Goal: Task Accomplishment & Management: Manage account settings

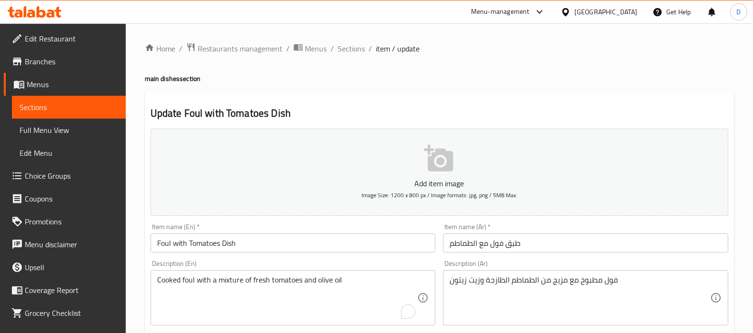
scroll to position [355, 0]
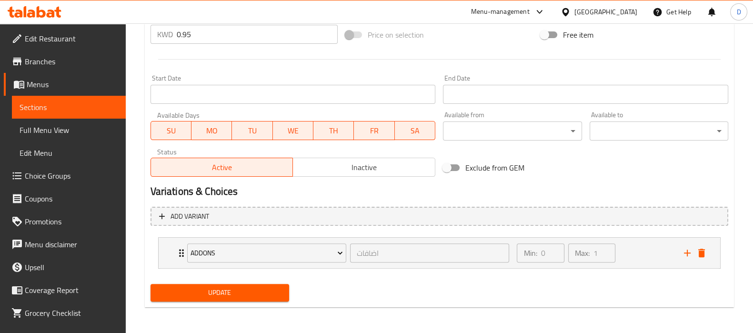
click at [213, 287] on span "Update" at bounding box center [219, 293] width 123 height 12
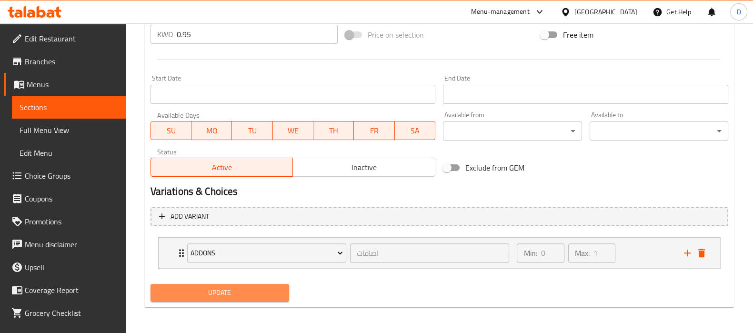
click at [206, 295] on span "Update" at bounding box center [219, 293] width 123 height 12
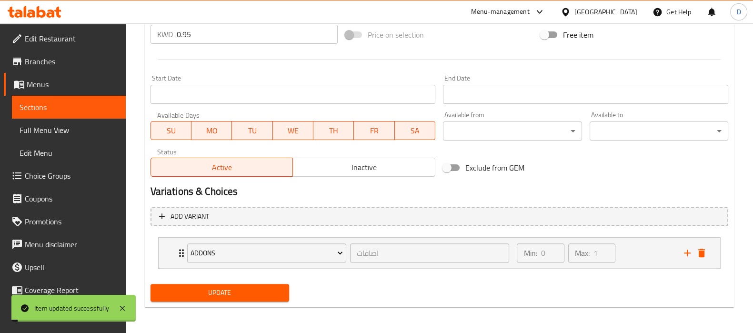
click at [100, 107] on span "Sections" at bounding box center [69, 107] width 99 height 11
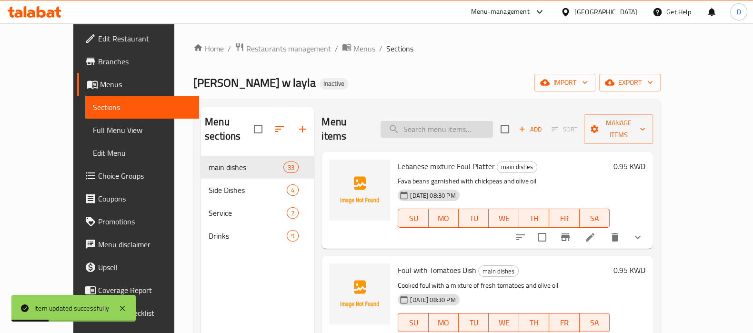
click at [412, 125] on input "search" at bounding box center [437, 129] width 112 height 17
paste input "Arabic Egg Dish With Meat"
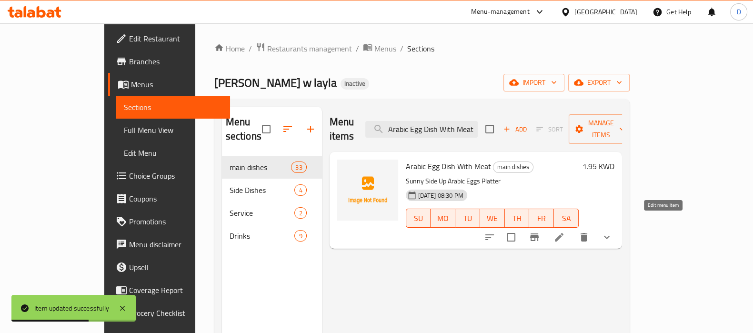
type input "Arabic Egg Dish With Meat"
click at [565, 232] on icon at bounding box center [559, 237] width 11 height 11
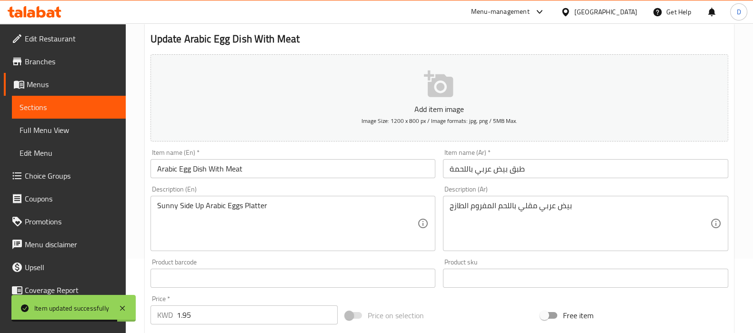
scroll to position [75, 0]
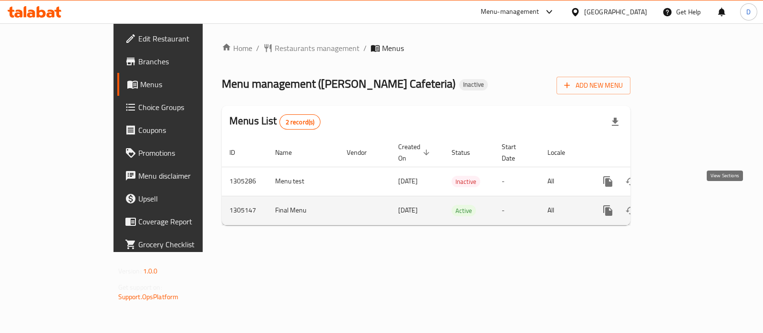
click at [682, 205] on icon "enhanced table" at bounding box center [676, 210] width 11 height 11
click at [681, 206] on icon "enhanced table" at bounding box center [676, 210] width 9 height 9
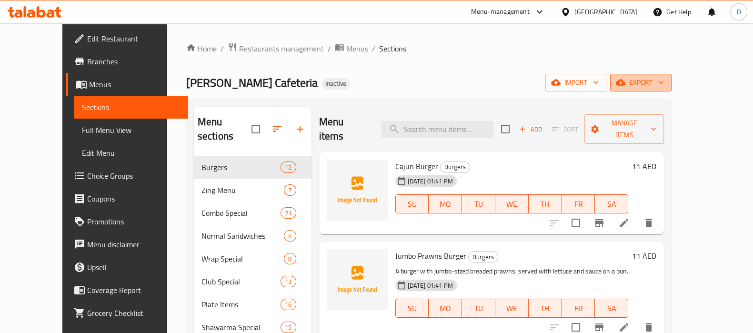
click at [664, 86] on span "export" at bounding box center [641, 83] width 46 height 12
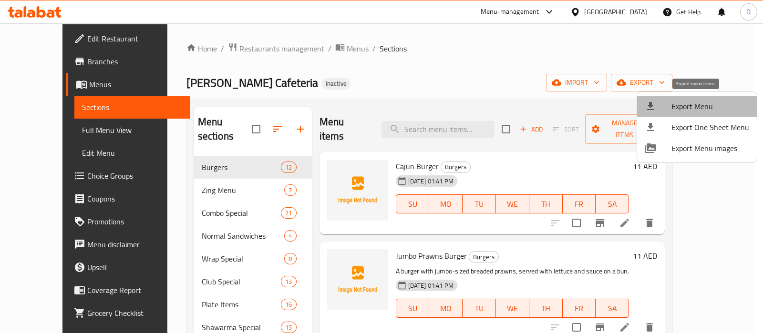
click at [696, 98] on li "Export Menu" at bounding box center [697, 106] width 120 height 21
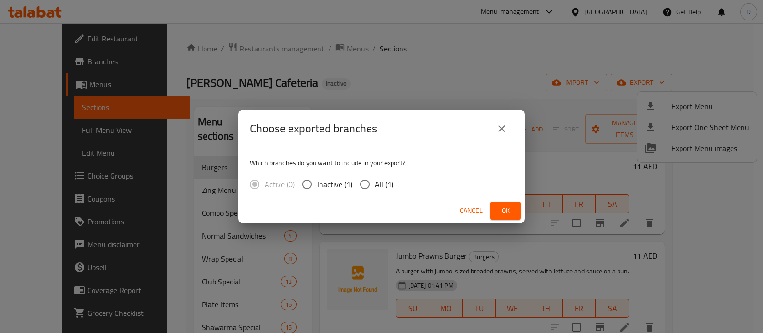
click at [379, 186] on span "All (1)" at bounding box center [384, 184] width 19 height 11
click at [375, 186] on input "All (1)" at bounding box center [365, 184] width 20 height 20
radio input "true"
click at [500, 205] on span "Ok" at bounding box center [505, 211] width 15 height 12
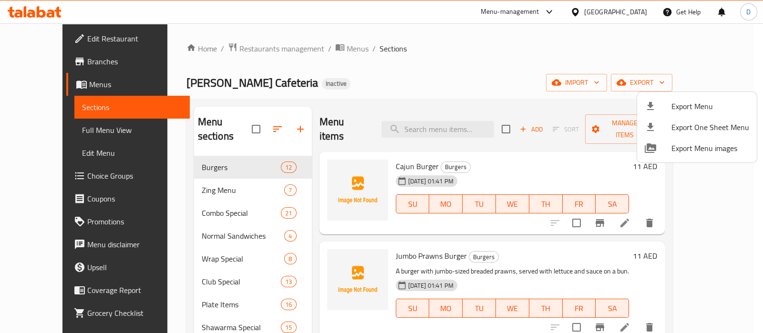
click at [77, 129] on div at bounding box center [381, 166] width 763 height 333
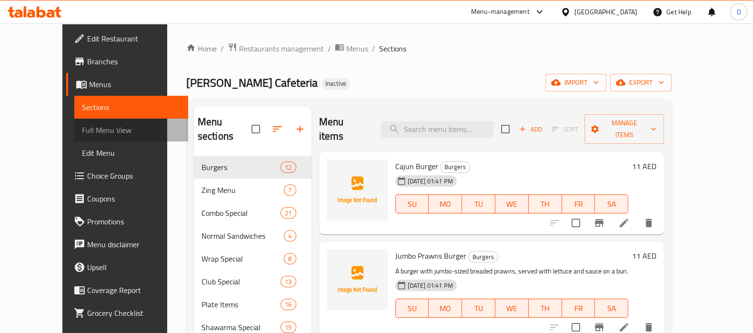
click at [82, 129] on span "Full Menu View" at bounding box center [131, 129] width 99 height 11
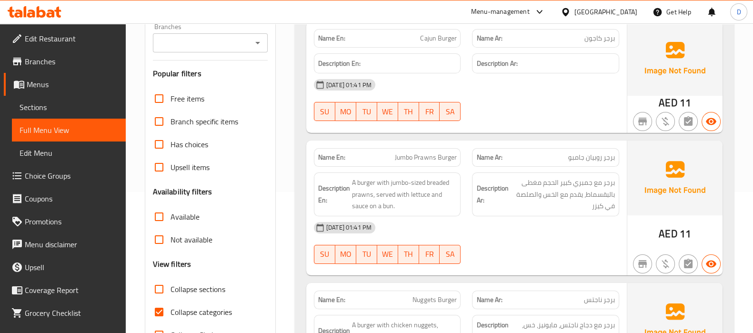
scroll to position [142, 0]
click at [160, 315] on input "Collapse categories" at bounding box center [159, 311] width 23 height 23
checkbox input "false"
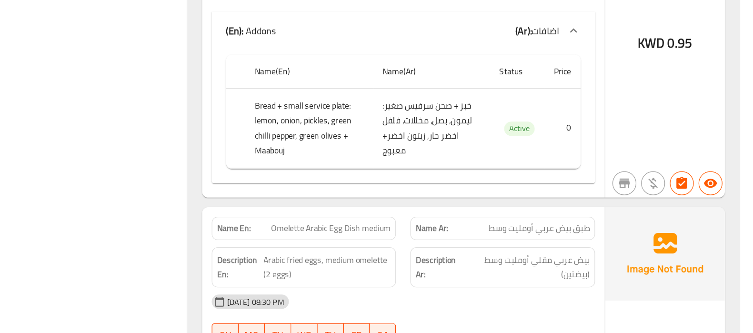
scroll to position [2614, 0]
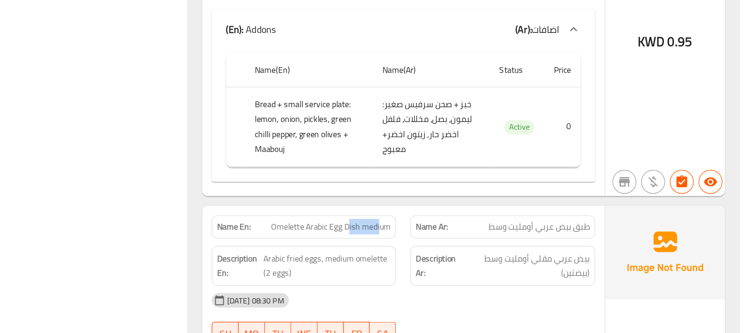
drag, startPoint x: 424, startPoint y: 223, endPoint x: 448, endPoint y: 222, distance: 24.3
click at [448, 244] on span "Omelette Arabic Egg Dish medium" at bounding box center [408, 249] width 95 height 10
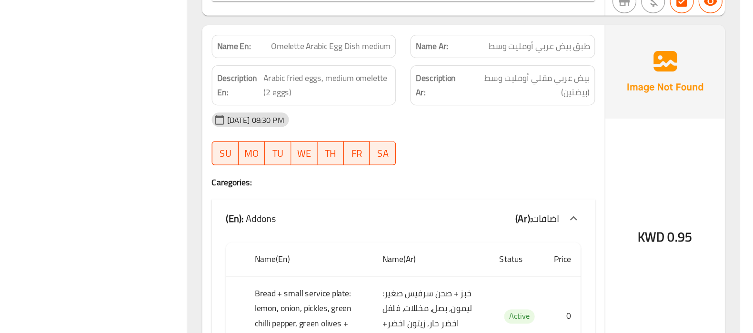
scroll to position [2758, 0]
drag, startPoint x: 369, startPoint y: 102, endPoint x: 448, endPoint y: 97, distance: 79.2
click at [448, 123] on span "Arabic fried eggs, medium omelette (2 eggs)" at bounding box center [407, 134] width 102 height 23
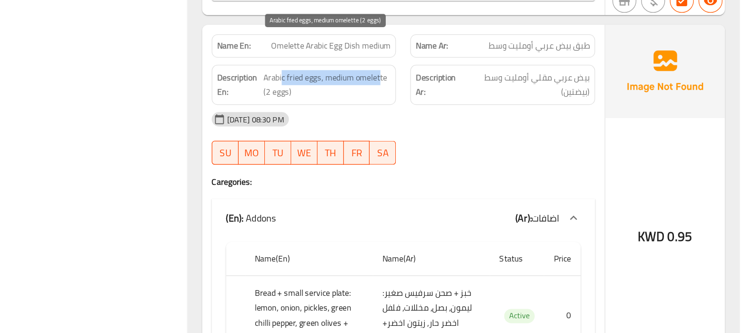
click at [448, 123] on span "Arabic fried eggs, medium omelette (2 eggs)" at bounding box center [407, 134] width 102 height 23
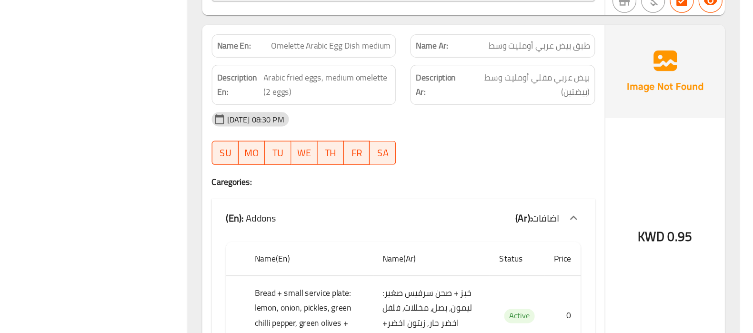
click at [509, 151] on div "[DATE] 08:30 PM" at bounding box center [466, 162] width 317 height 23
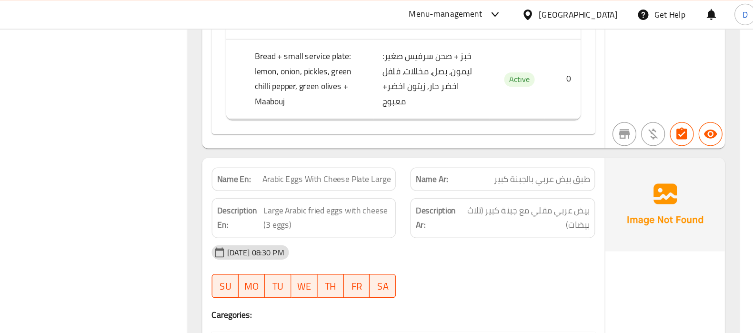
scroll to position [9742, 0]
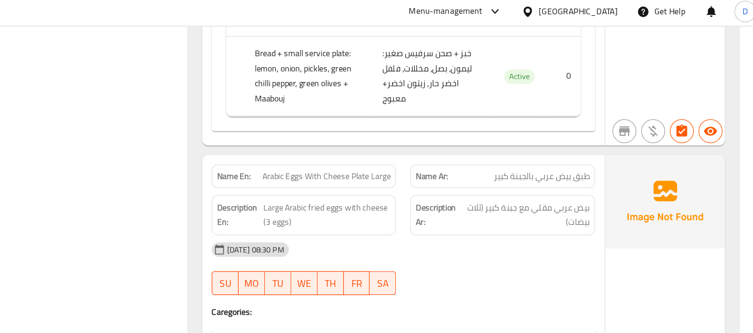
drag, startPoint x: 430, startPoint y: 80, endPoint x: 368, endPoint y: 79, distance: 61.5
click at [368, 138] on span "Arabic Eggs With Cheese Plate Large" at bounding box center [405, 143] width 102 height 10
drag, startPoint x: 368, startPoint y: 79, endPoint x: 466, endPoint y: 82, distance: 97.7
click at [466, 128] on div "Name En: Arabic Eggs With Cheese Plate Large Name Ar: طبق بيض عربي بالجبنة كبير" at bounding box center [466, 143] width 317 height 30
click at [467, 128] on div "Name Ar: طبق بيض عربي بالجبنة كبير" at bounding box center [546, 143] width 159 height 30
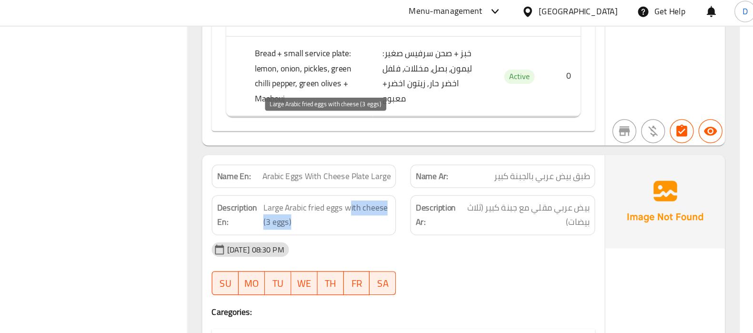
drag, startPoint x: 421, startPoint y: 106, endPoint x: 436, endPoint y: 119, distance: 20.0
click at [436, 163] on span "Large Arabic fried eggs with cheese (3 eggs)" at bounding box center [406, 174] width 102 height 23
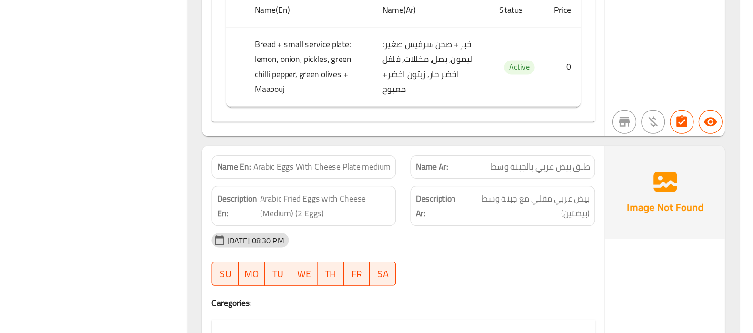
scroll to position [2996, 0]
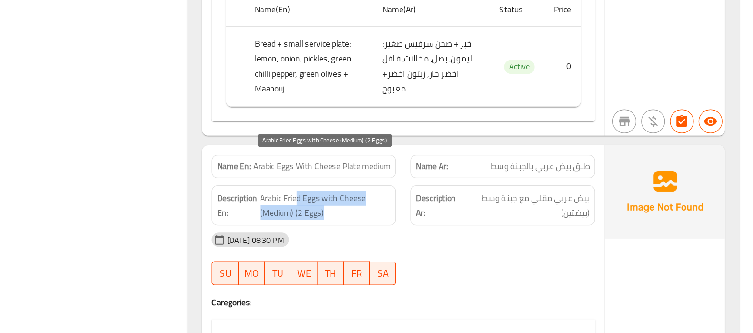
drag, startPoint x: 381, startPoint y: 164, endPoint x: 408, endPoint y: 171, distance: 28.4
click at [408, 181] on span "Arabic Fried Eggs with Cheese (Medium) (2 Eggs)" at bounding box center [405, 192] width 104 height 23
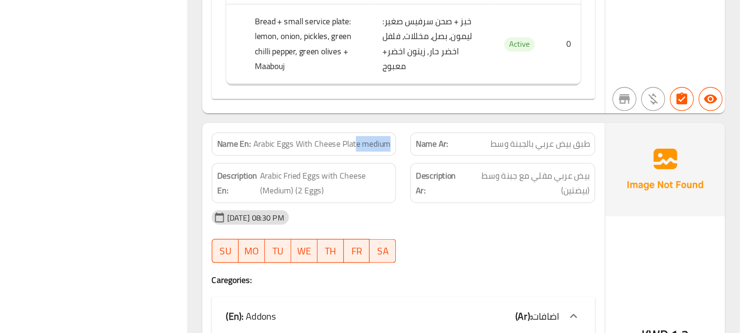
drag, startPoint x: 430, startPoint y: 132, endPoint x: 457, endPoint y: 137, distance: 27.8
click at [457, 152] on div "Name En: Arabic Eggs With Cheese Plate medium" at bounding box center [387, 161] width 147 height 19
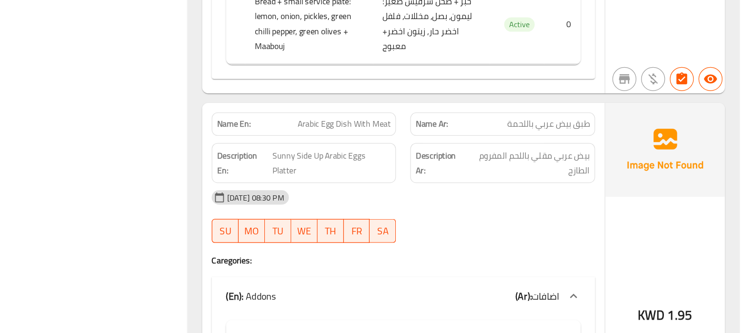
scroll to position [3285, 0]
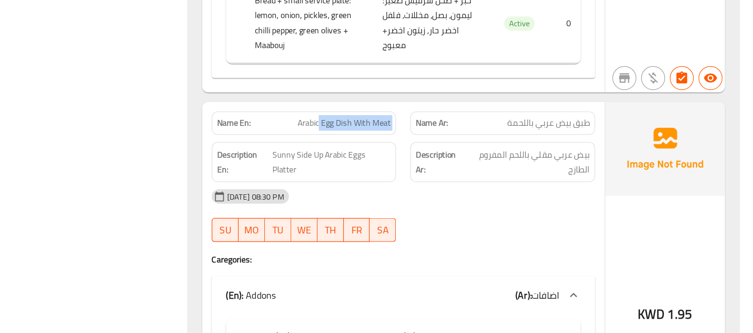
drag, startPoint x: 399, startPoint y: 139, endPoint x: 472, endPoint y: 143, distance: 73.1
click at [472, 151] on div "Name En: Arabic Egg Dish With Meat Name Ar: طبق بيض عربي باللحمة" at bounding box center [466, 166] width 317 height 30
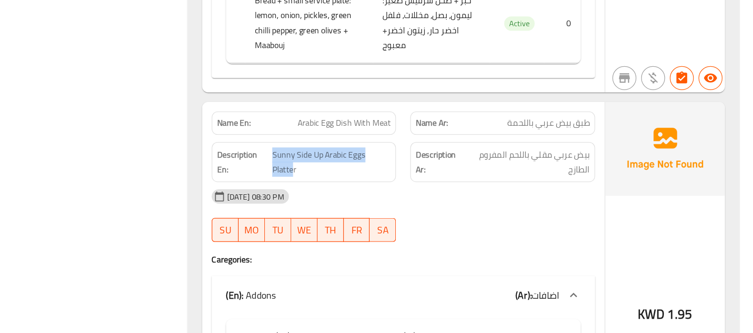
drag, startPoint x: 378, startPoint y: 174, endPoint x: 356, endPoint y: 172, distance: 22.6
click at [356, 185] on h6 "Description En: Sunny Side Up Arabic Eggs Platter" at bounding box center [387, 196] width 139 height 23
click at [394, 185] on span "Sunny Side Up Arabic Eggs Platter" at bounding box center [409, 196] width 94 height 23
click at [417, 161] on span "Arabic Egg Dish With Meat" at bounding box center [419, 166] width 74 height 10
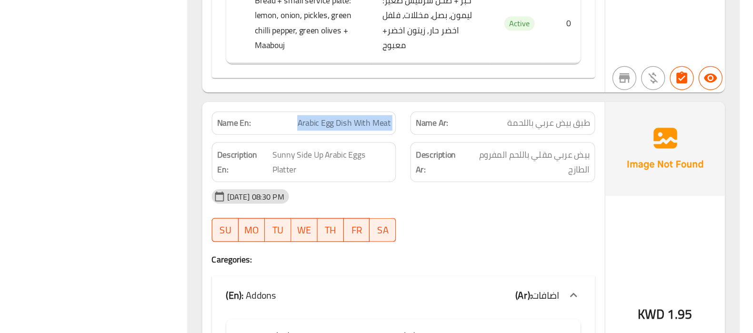
click at [417, 161] on span "Arabic Egg Dish With Meat" at bounding box center [419, 166] width 74 height 10
copy span "Arabic Egg Dish With Meat"
